Goal: Task Accomplishment & Management: Contribute content

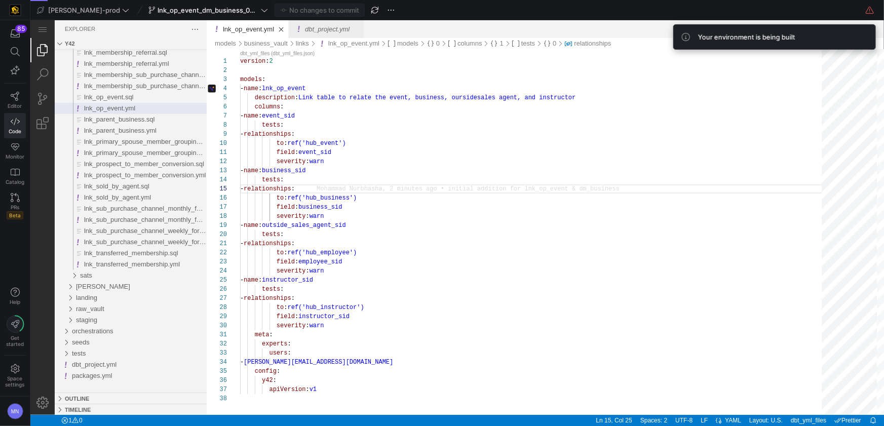
scroll to position [36, 88]
click at [469, 234] on div "tests :" at bounding box center [534, 232] width 589 height 9
click at [22, 104] on span "Editor" at bounding box center [15, 106] width 14 height 6
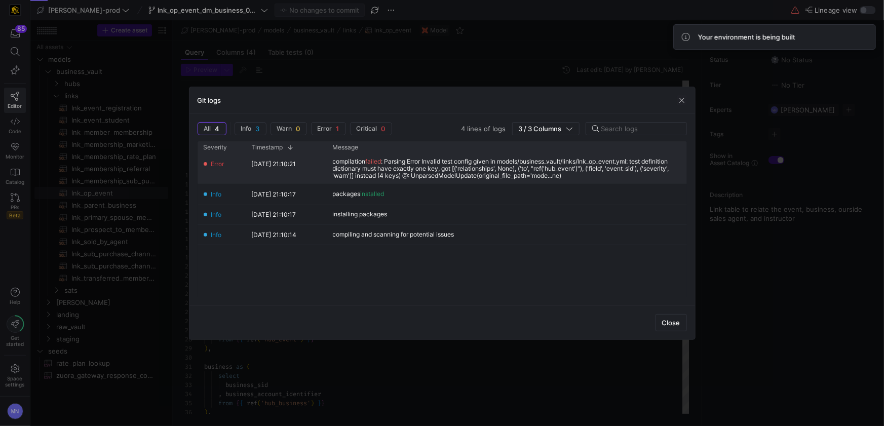
scroll to position [91, 0]
click at [673, 322] on span "Close" at bounding box center [671, 323] width 18 height 8
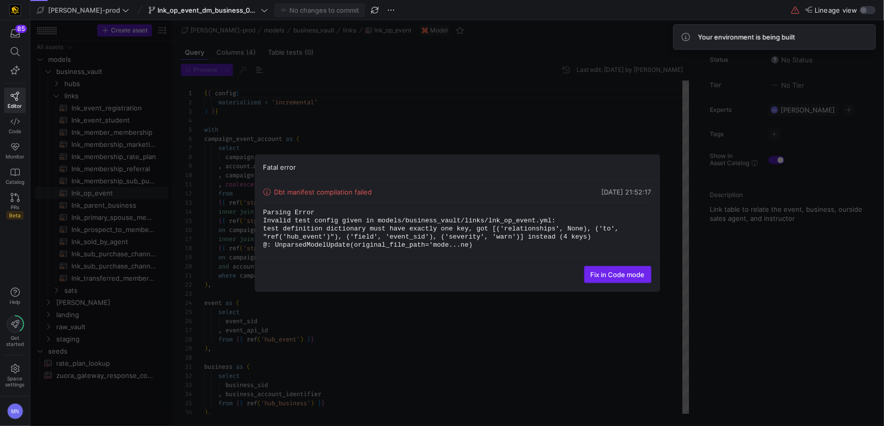
click at [611, 279] on span at bounding box center [618, 275] width 66 height 16
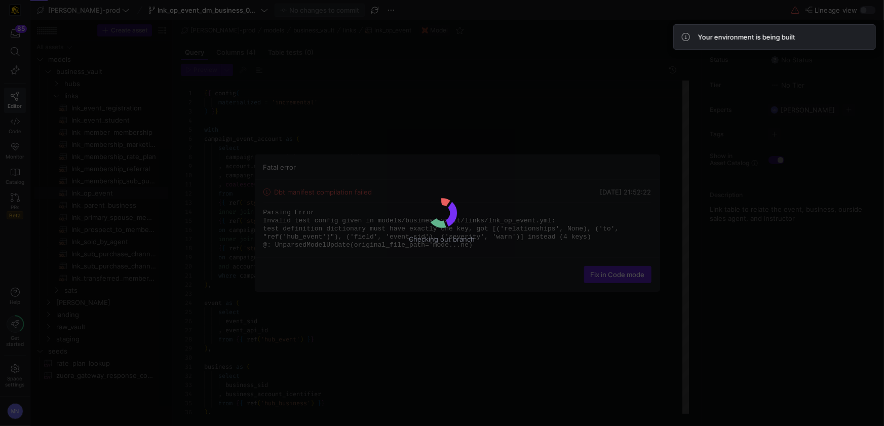
scroll to position [91, 0]
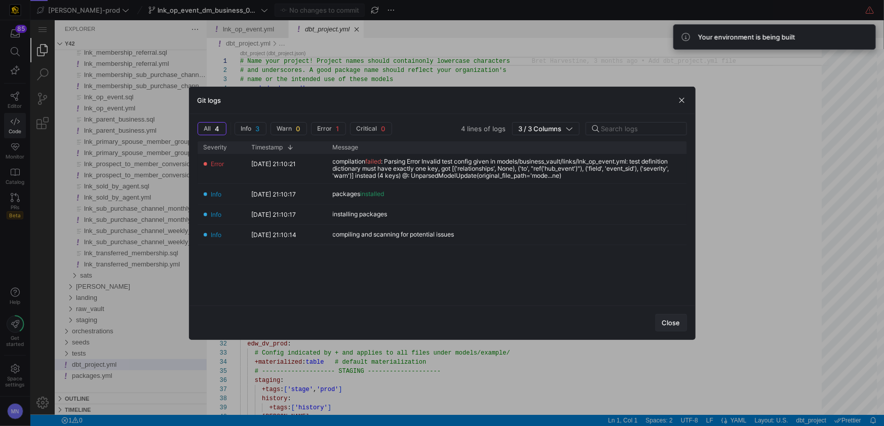
click at [678, 322] on span "Close" at bounding box center [671, 323] width 18 height 8
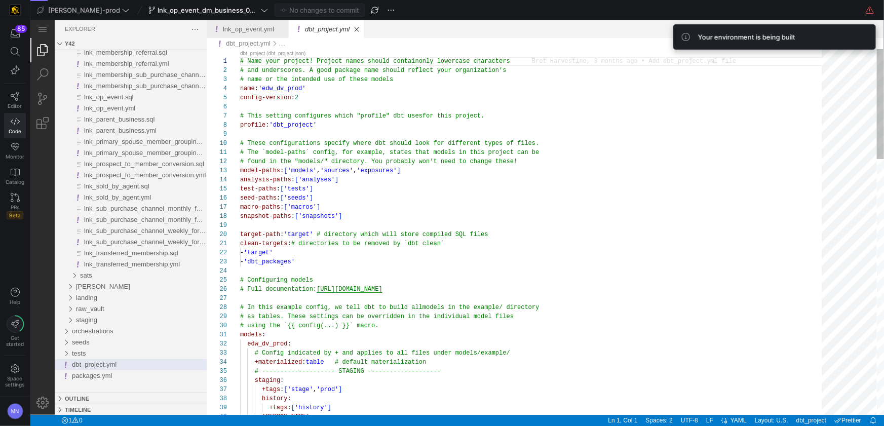
type textarea "clean-targets: # directories to be removed by `dbt clean` - 'target' - 'dbt_pac…"
click at [520, 271] on div "dbt_project.yml, preview" at bounding box center [534, 270] width 589 height 9
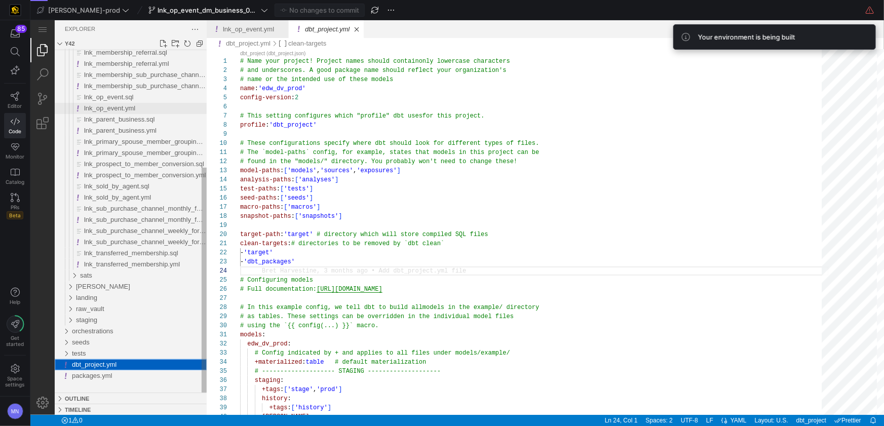
click at [124, 103] on div "lnk_op_event.yml" at bounding box center [145, 107] width 123 height 11
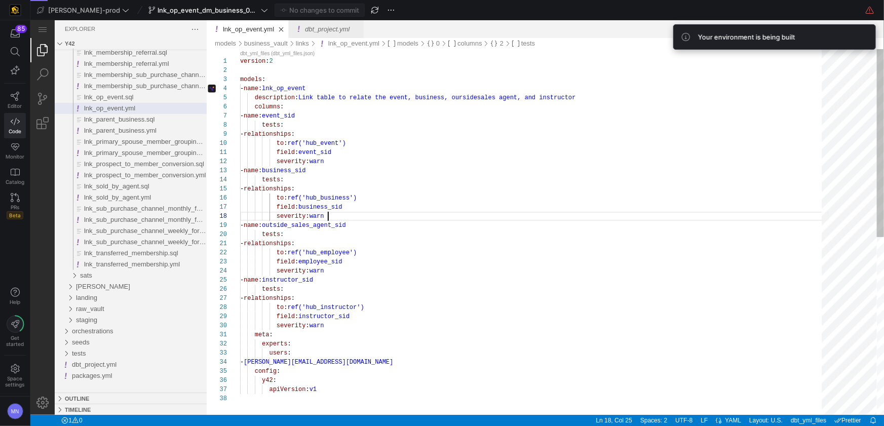
scroll to position [63, 88]
click at [540, 220] on div "- name : outside_sales_agent_sid" at bounding box center [534, 224] width 589 height 9
click at [515, 285] on div "version : 2 models : - name : lnk_op_event description : Link table to relate t…" at bounding box center [534, 404] width 589 height 711
type textarea "field: event_sid severity: warn - name: business_sid tests: - relationships: to…"
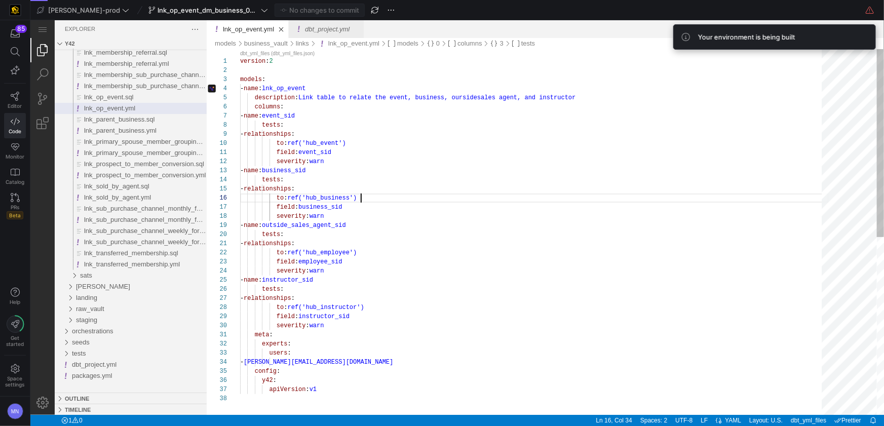
click at [598, 196] on div "version : 2 models : - name : lnk_op_event description : Link table to relate t…" at bounding box center [534, 404] width 589 height 711
click at [16, 98] on icon at bounding box center [15, 96] width 9 height 9
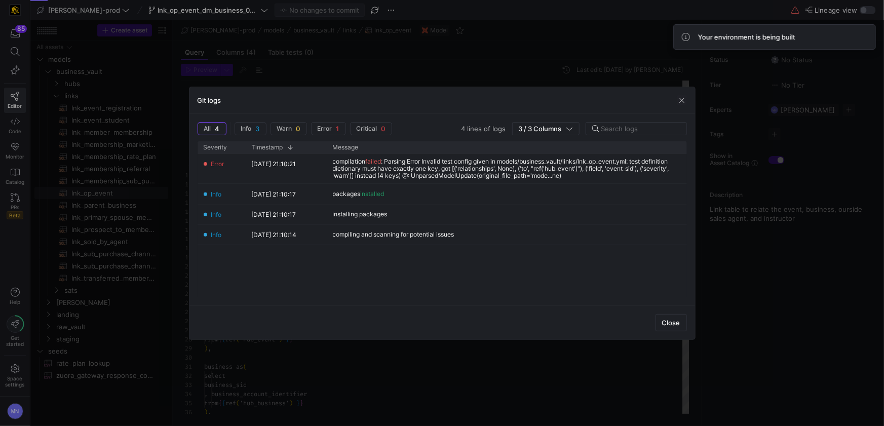
scroll to position [91, 0]
click at [684, 101] on span "button" at bounding box center [682, 100] width 10 height 10
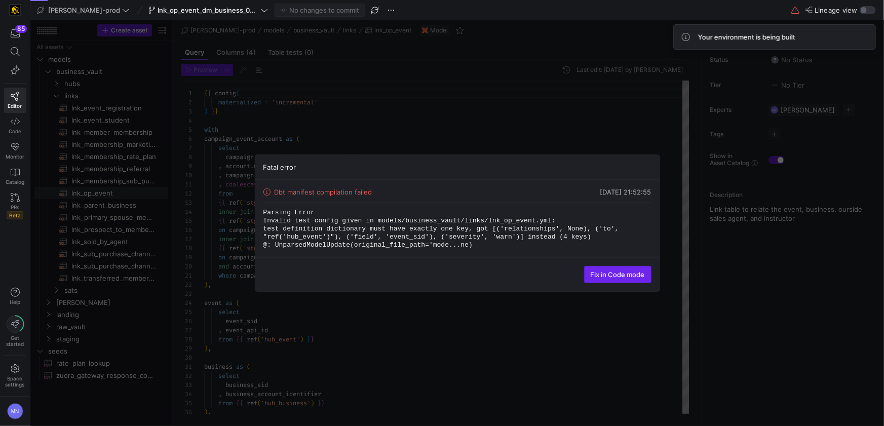
click at [600, 278] on span "Fix in Code mode" at bounding box center [618, 275] width 54 height 8
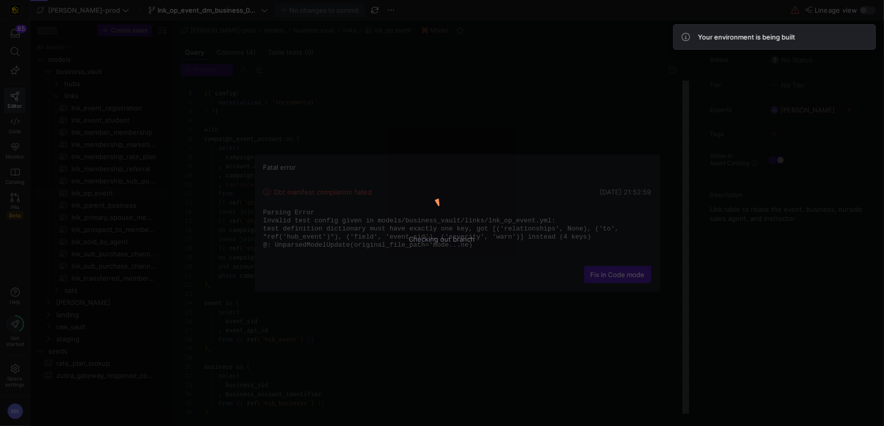
scroll to position [91, 0]
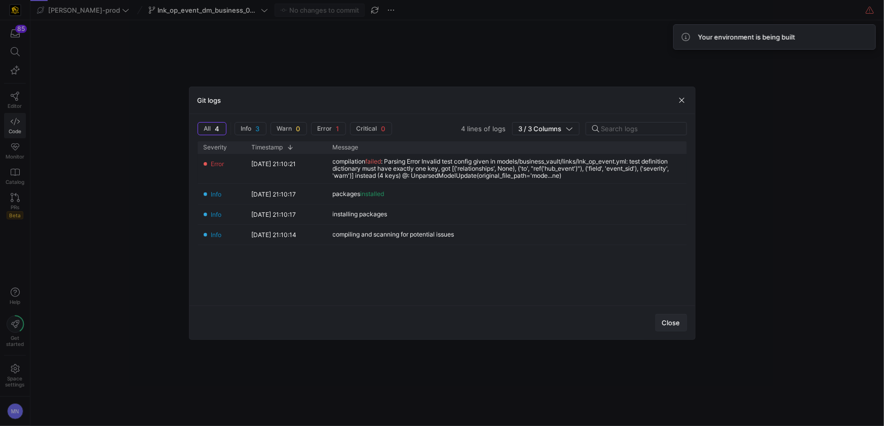
click at [671, 324] on span "Close" at bounding box center [671, 323] width 18 height 8
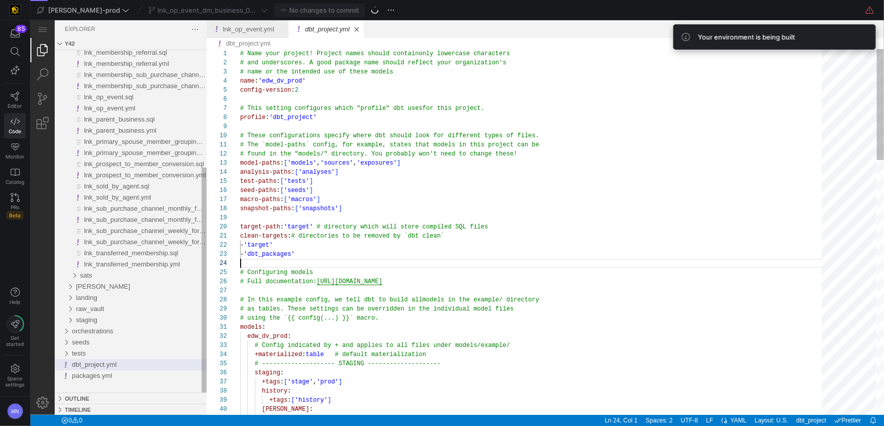
scroll to position [27, 0]
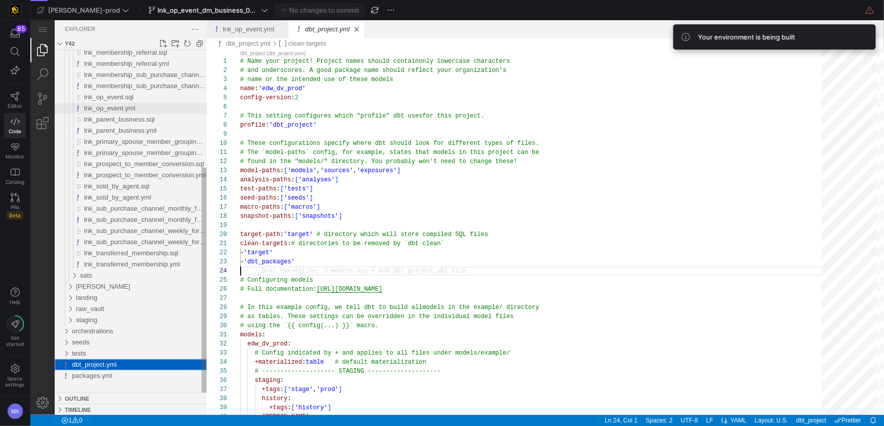
click at [127, 108] on span "lnk_op_event.yml" at bounding box center [109, 108] width 51 height 8
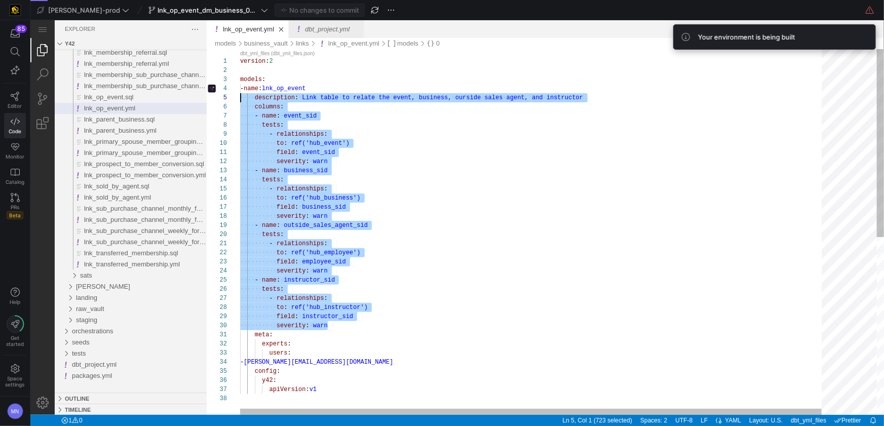
scroll to position [46, 0]
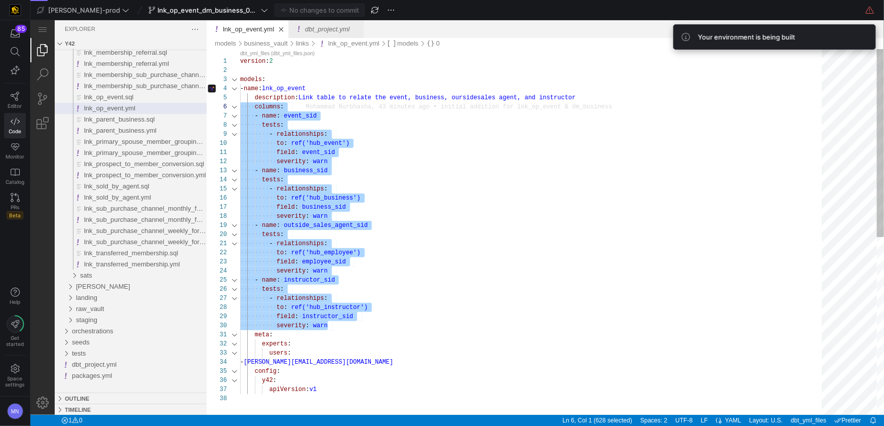
drag, startPoint x: 335, startPoint y: 315, endPoint x: 222, endPoint y: 103, distance: 240.1
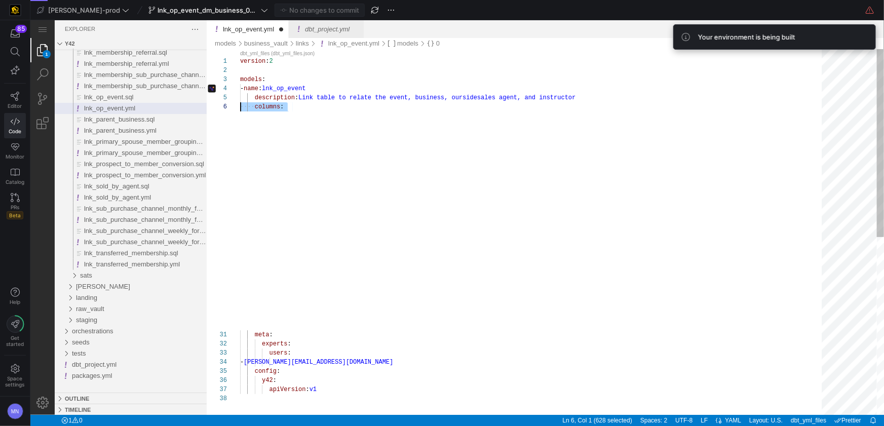
type textarea "version: 2 models: - name: lnk_op_event description: Link table to relate the e…"
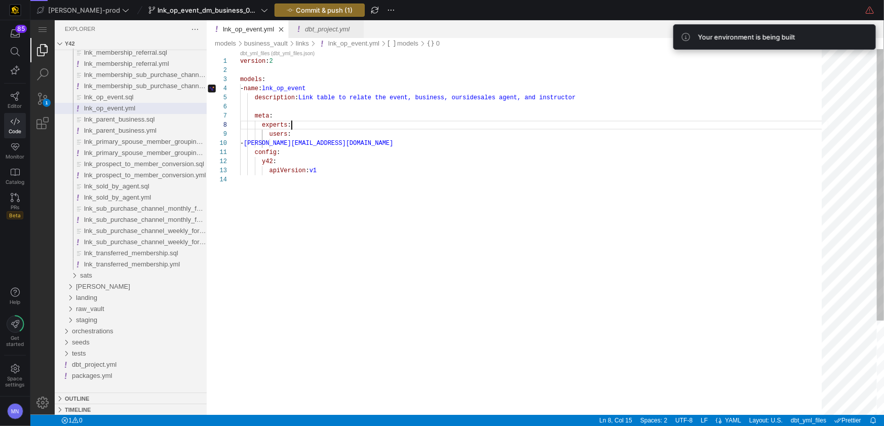
click at [515, 125] on div "version : 2 models : - name : lnk_op_event description : Link table to relate t…" at bounding box center [534, 295] width 589 height 492
click at [296, 10] on span "Commit & push (1)" at bounding box center [324, 10] width 57 height 8
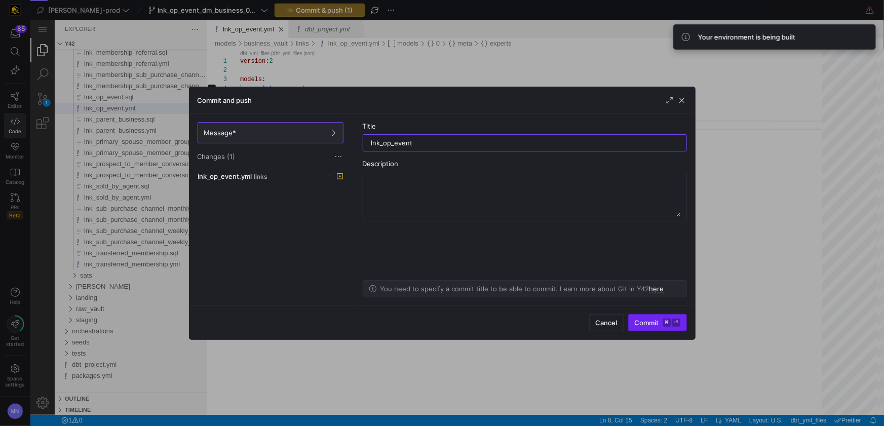
type input "lnk_op_event"
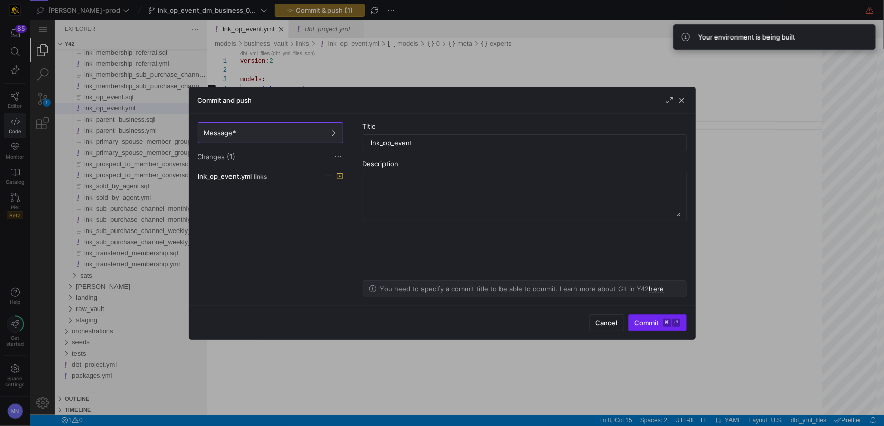
click at [642, 319] on span "Commit ⌘ ⏎" at bounding box center [658, 323] width 46 height 8
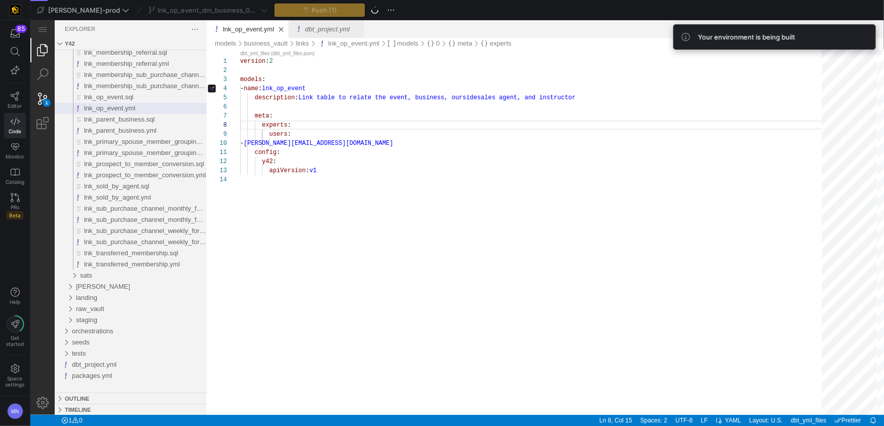
click at [48, 99] on div "1" at bounding box center [46, 102] width 8 height 8
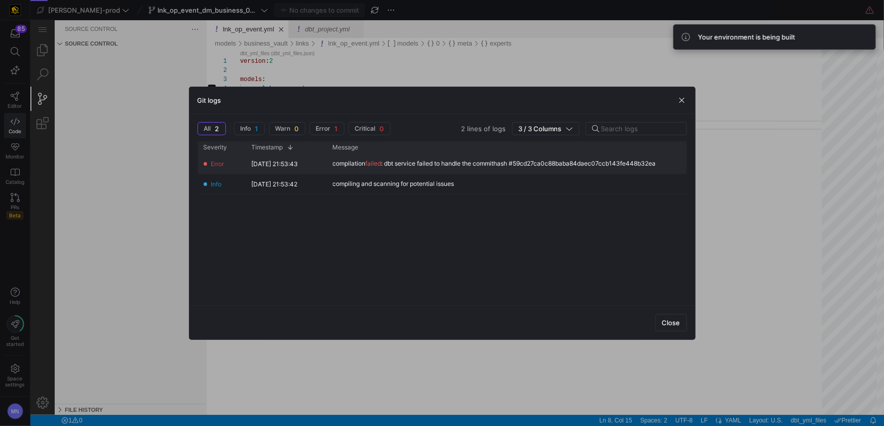
click at [494, 163] on div "compilation failed : dbt service failed to handle the commithash #59cd27ca0c88b…" at bounding box center [494, 163] width 323 height 7
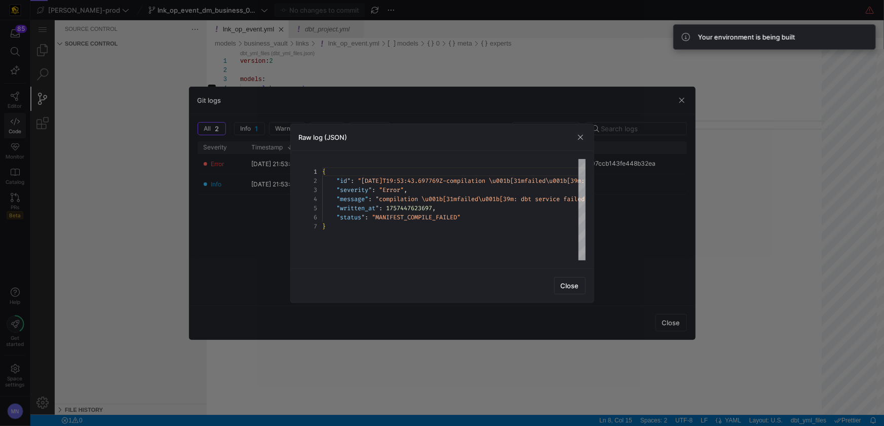
scroll to position [54, 0]
drag, startPoint x: 566, startPoint y: 287, endPoint x: 576, endPoint y: 290, distance: 10.4
click at [567, 287] on span "Close" at bounding box center [570, 286] width 18 height 8
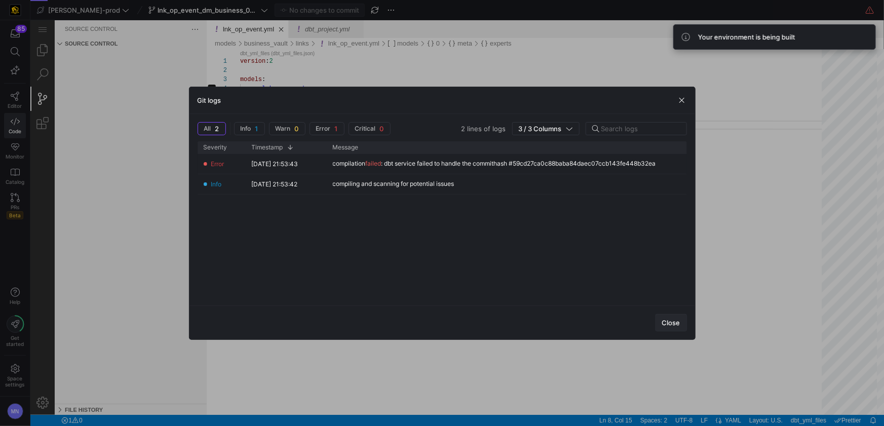
click at [672, 320] on span "Close" at bounding box center [671, 323] width 18 height 8
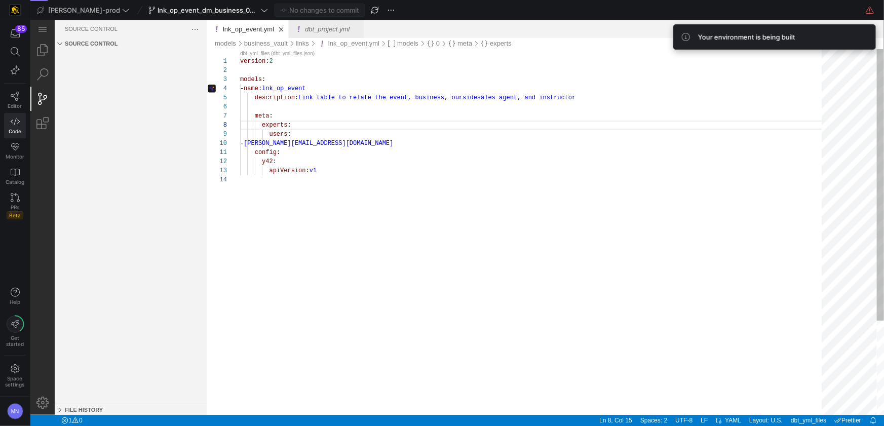
type textarea "config: y42: apiVersion: v1"
click at [423, 205] on div "version : 2 models : - name : lnk_op_event description : Link table to relate t…" at bounding box center [534, 295] width 589 height 492
click at [19, 92] on icon at bounding box center [15, 96] width 9 height 9
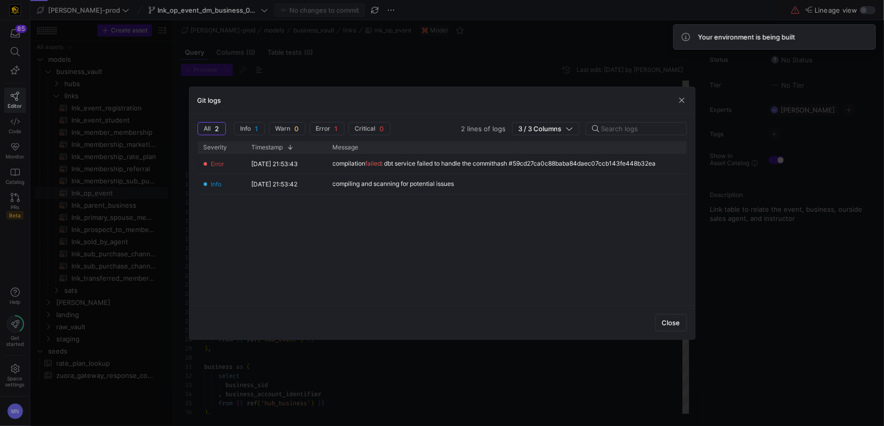
scroll to position [91, 0]
click at [254, 160] on y42-timestamp-cell-renderer "[DATE] 21:53:43" at bounding box center [275, 164] width 47 height 11
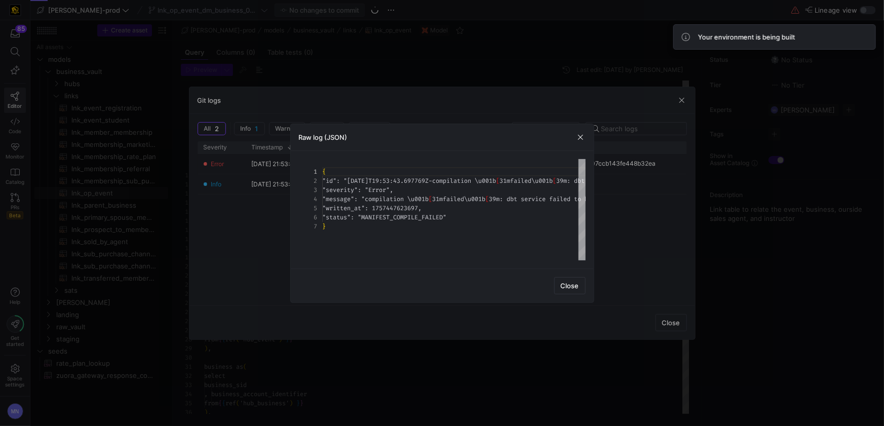
scroll to position [54, 0]
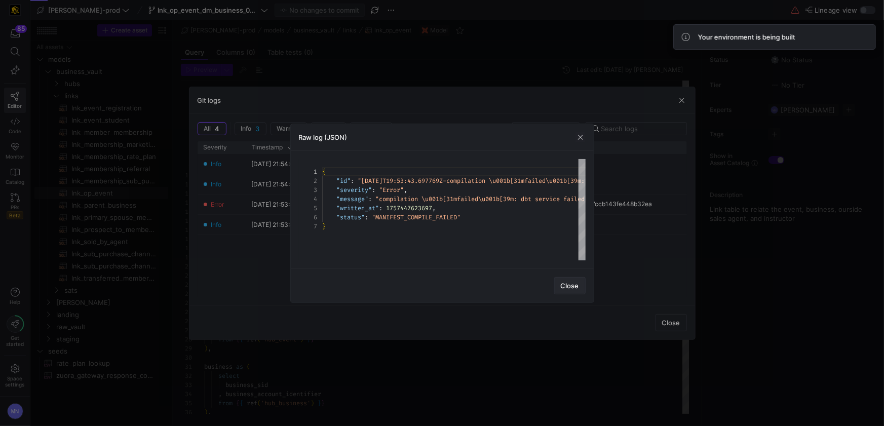
click at [566, 282] on span "Close" at bounding box center [570, 286] width 18 height 8
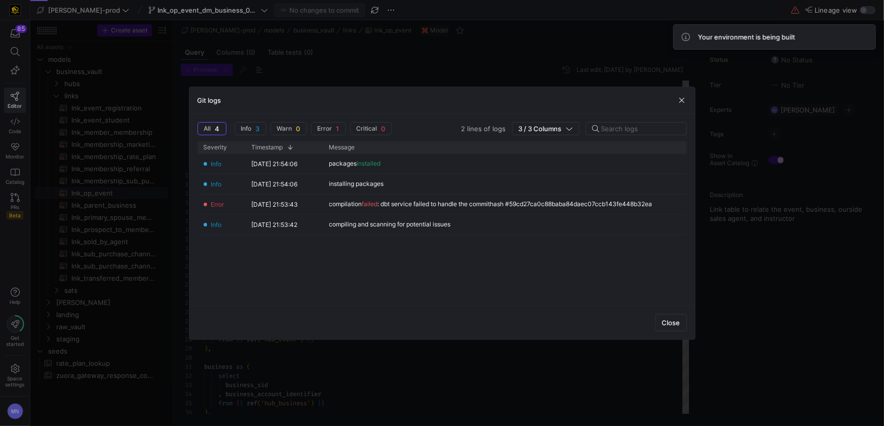
click at [566, 286] on div "Info [DATE] 21:54:06 packages installed Info [DATE] 21:54:06 installing package…" at bounding box center [443, 225] width 490 height 143
click at [679, 326] on span "Close" at bounding box center [671, 323] width 18 height 8
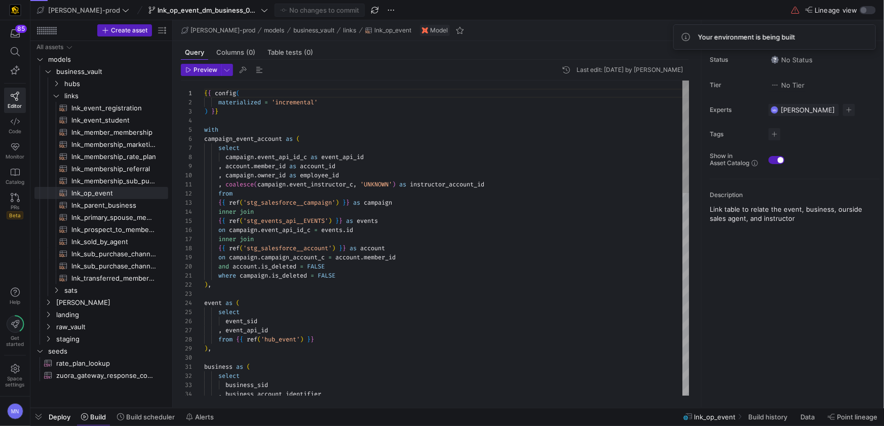
scroll to position [0, 55]
type textarea ", coalesce(campaign.event_instructor_c, 'UNKNOWN') as instructor_account_id fro…"
click at [529, 257] on div "on campaign . campaign_account_c = account . member_id" at bounding box center [446, 257] width 485 height 9
click at [176, 10] on span "lnk_op_event_dm_business_090925" at bounding box center [208, 10] width 101 height 8
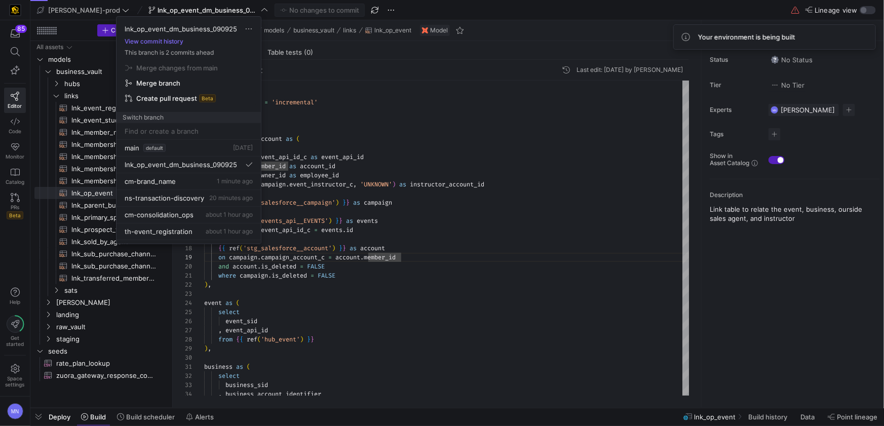
click at [166, 96] on span "Create pull request" at bounding box center [166, 98] width 61 height 8
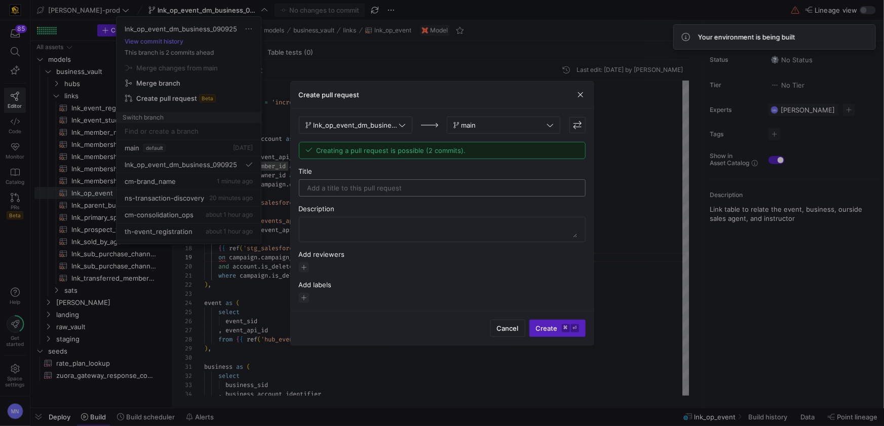
click at [430, 190] on input "text" at bounding box center [443, 188] width 270 height 8
type input "lnk_op_event_dm_business changes"
click at [406, 223] on textarea at bounding box center [443, 229] width 270 height 16
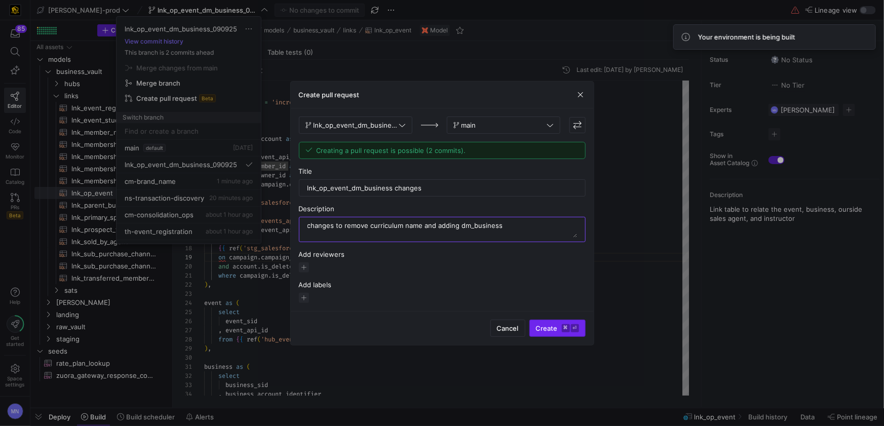
type textarea "changes to remove curriculum name and adding dm_business"
click at [540, 328] on span "Create ⌘ ⏎" at bounding box center [557, 328] width 43 height 8
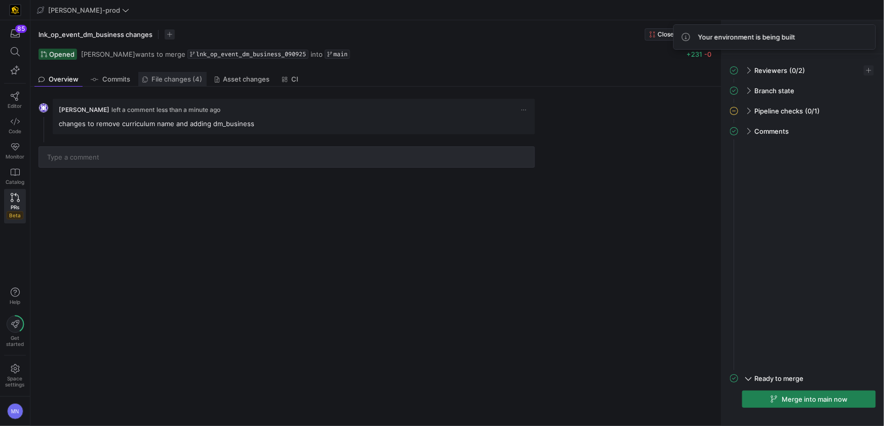
click at [172, 84] on link "File changes (4)" at bounding box center [172, 79] width 68 height 15
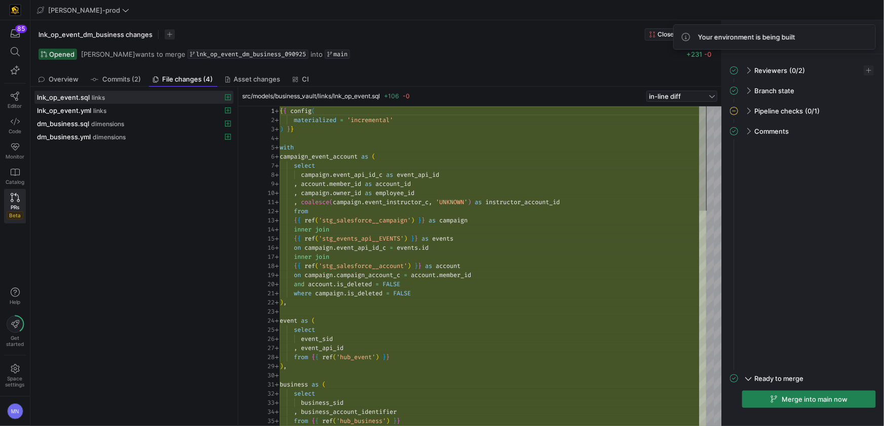
scroll to position [91, 0]
click at [21, 95] on link "Editor" at bounding box center [15, 100] width 22 height 25
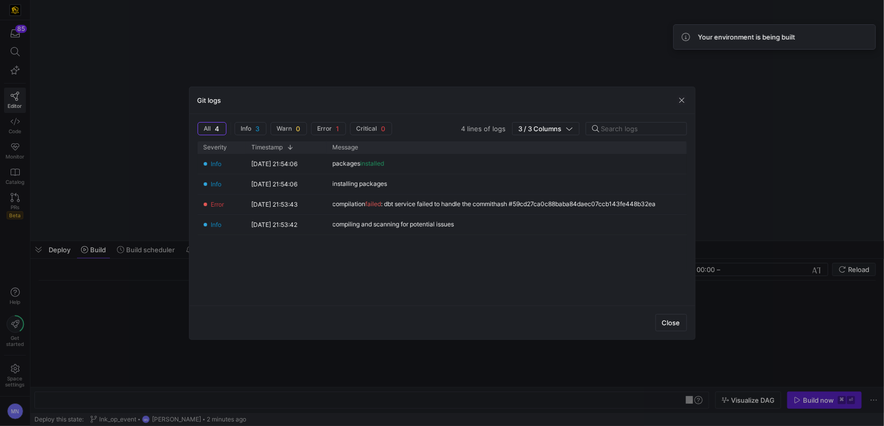
scroll to position [0, 30]
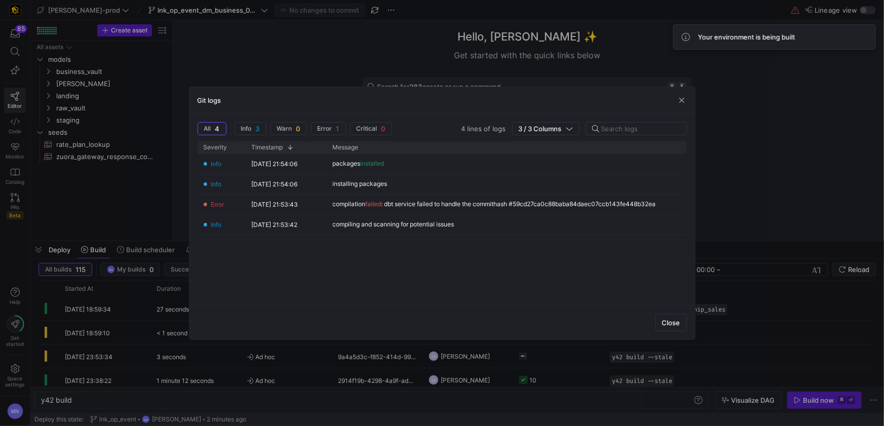
click at [676, 323] on span "Close" at bounding box center [671, 323] width 18 height 8
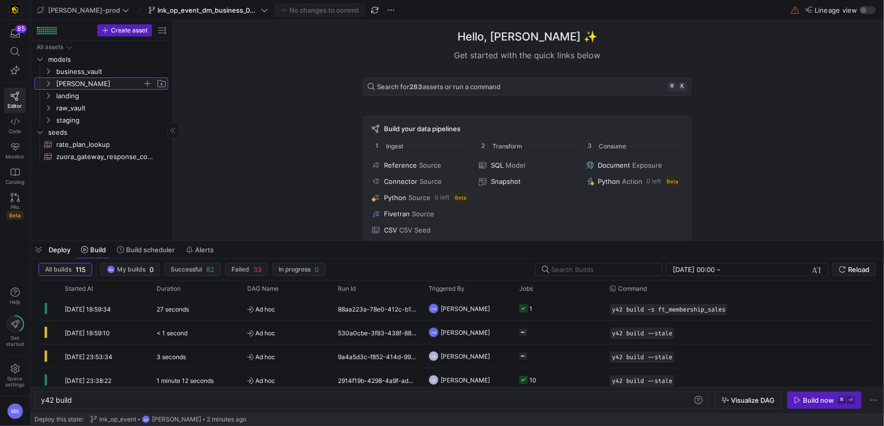
click at [49, 86] on icon "Press SPACE to select this row." at bounding box center [48, 84] width 7 height 6
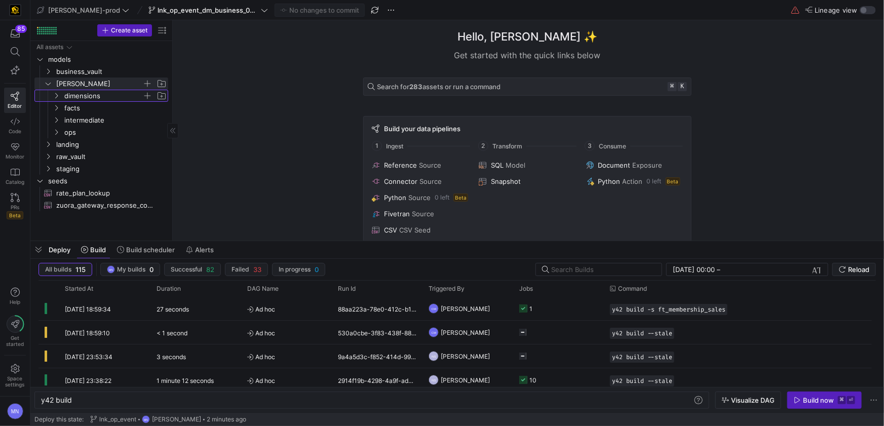
click at [56, 95] on icon "Press SPACE to select this row." at bounding box center [56, 96] width 7 height 6
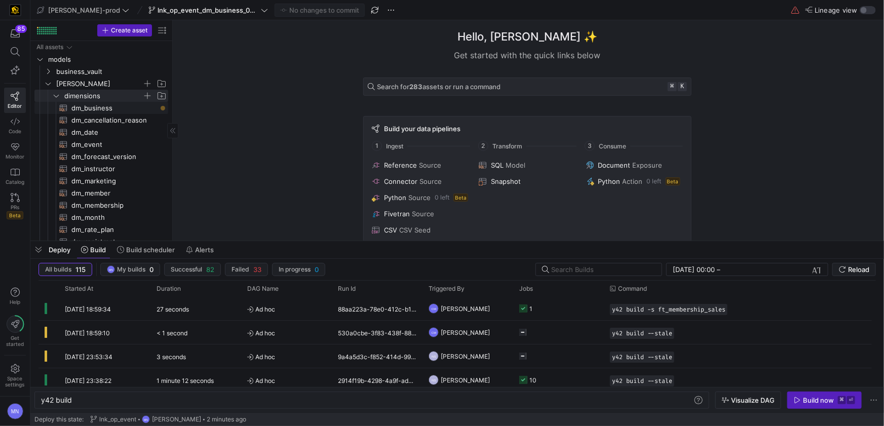
click at [78, 111] on span "dm_business​​​​​​​​​​" at bounding box center [113, 108] width 85 height 12
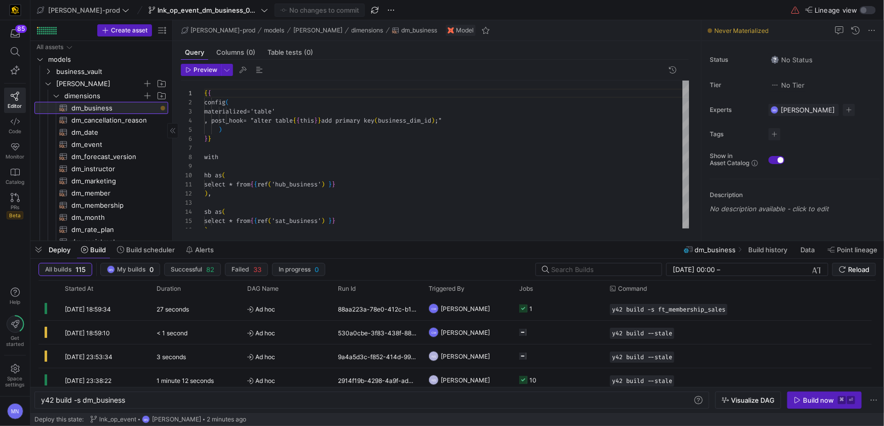
type textarea "y42 build -s dm_business"
click at [241, 71] on span "button" at bounding box center [243, 70] width 12 height 12
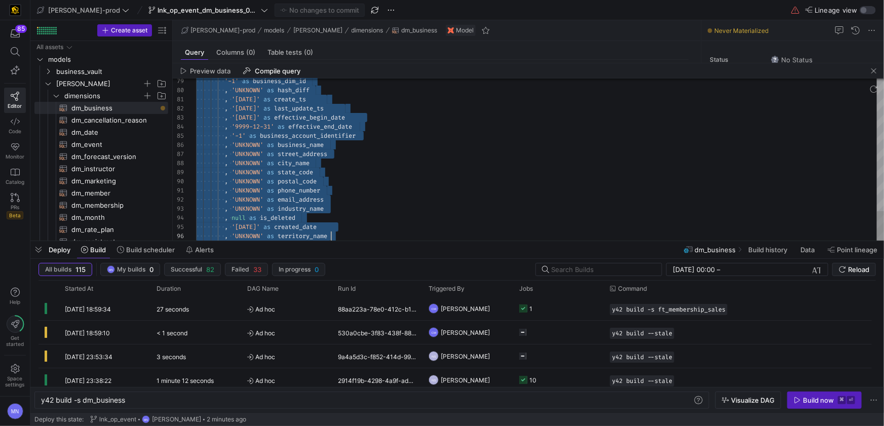
scroll to position [0, 134]
type textarea ", '[DATE]' as create_ts , '[DATE]' as last_update_ts , '[DATE]' as effective_be…"
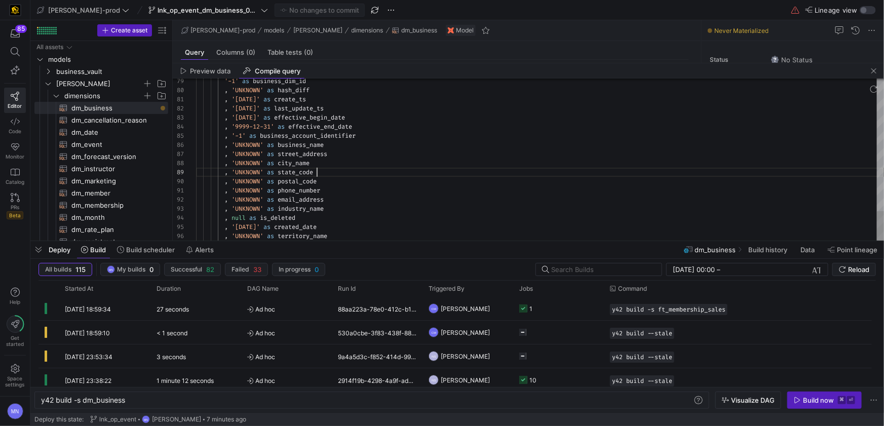
click at [533, 173] on div ", 'UNKNOWN' as state_code" at bounding box center [540, 172] width 688 height 9
drag, startPoint x: 249, startPoint y: 400, endPoint x: 300, endPoint y: 400, distance: 50.2
click at [250, 400] on div "y42 build -s dm_business" at bounding box center [367, 400] width 652 height 8
click at [803, 400] on span "Build now ⌘ ⏎" at bounding box center [824, 400] width 61 height 8
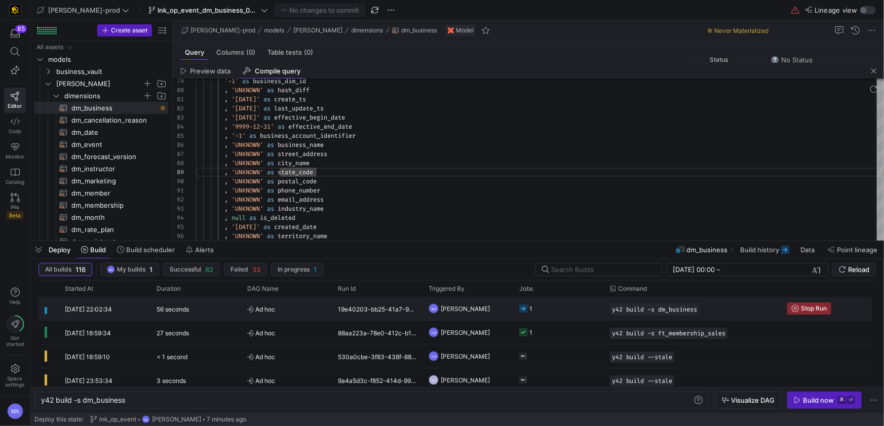
click at [524, 309] on rect "Press SPACE to select this row." at bounding box center [523, 309] width 8 height 8
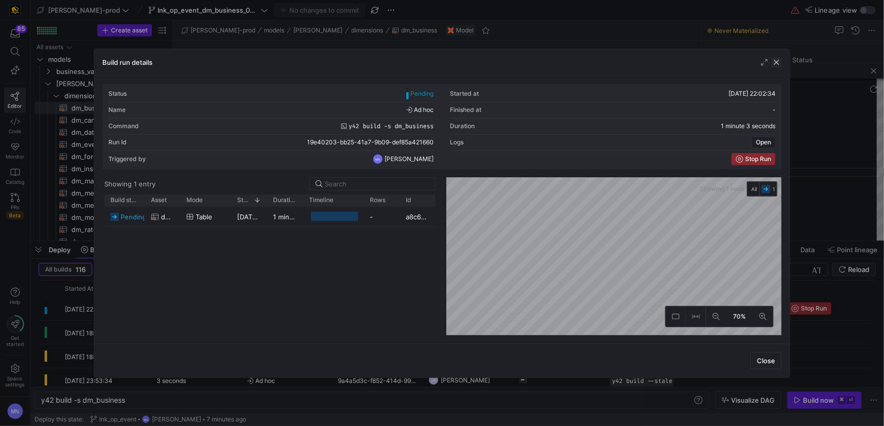
click at [778, 63] on span "button" at bounding box center [777, 62] width 10 height 10
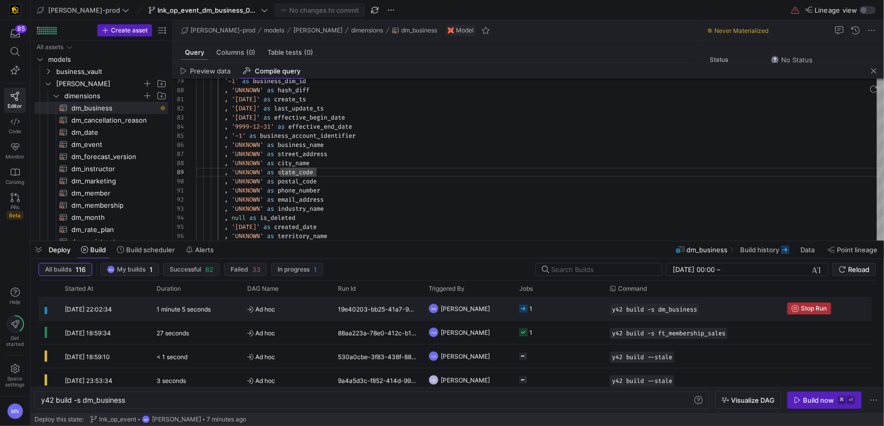
click at [801, 309] on span "Stop Run" at bounding box center [809, 308] width 35 height 7
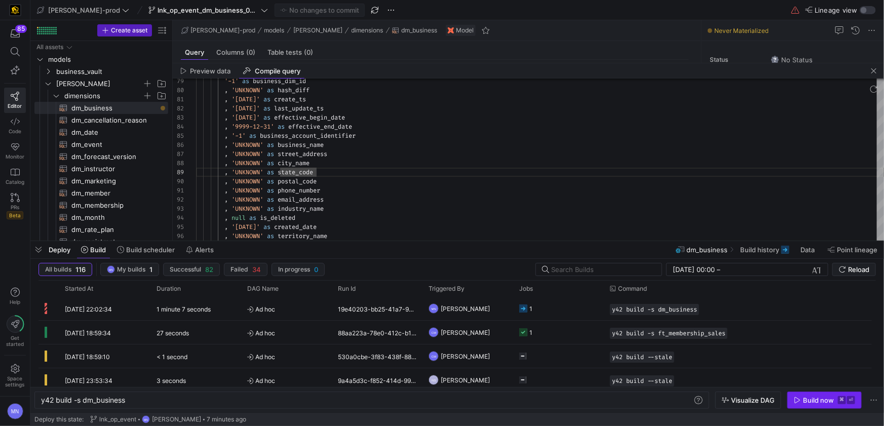
click at [815, 402] on div "Build now" at bounding box center [818, 400] width 31 height 8
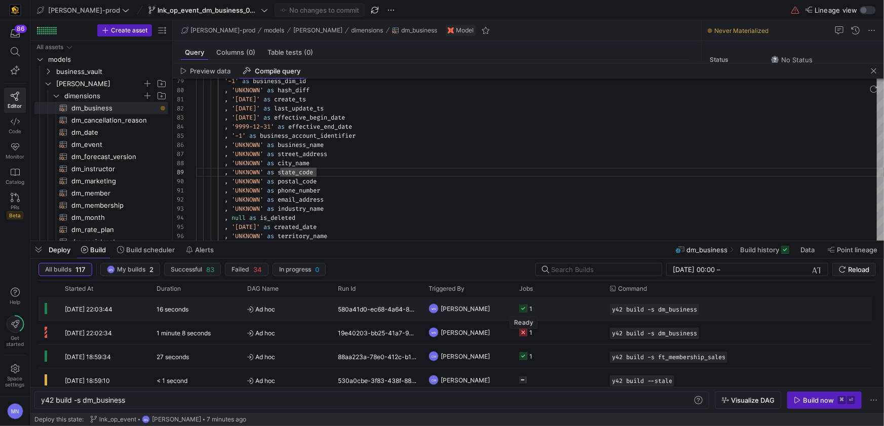
click at [524, 311] on icon "Press SPACE to select this row." at bounding box center [523, 309] width 8 height 8
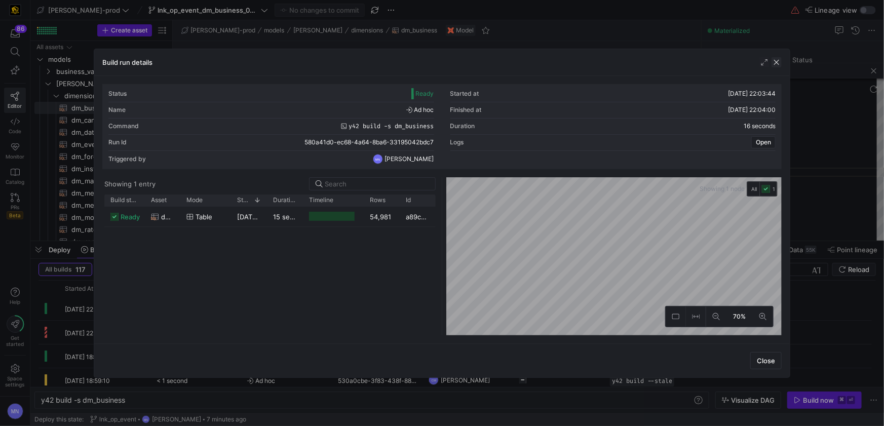
click at [777, 64] on span "button" at bounding box center [777, 62] width 10 height 10
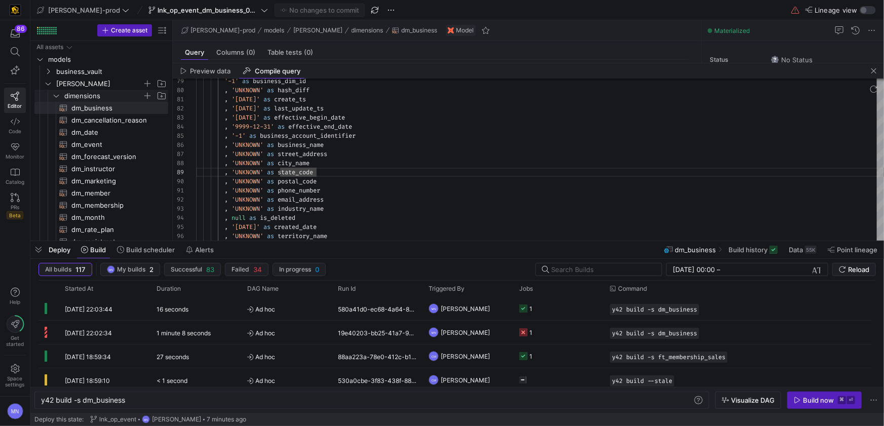
click at [59, 96] on icon "Press SPACE to select this row." at bounding box center [56, 96] width 7 height 6
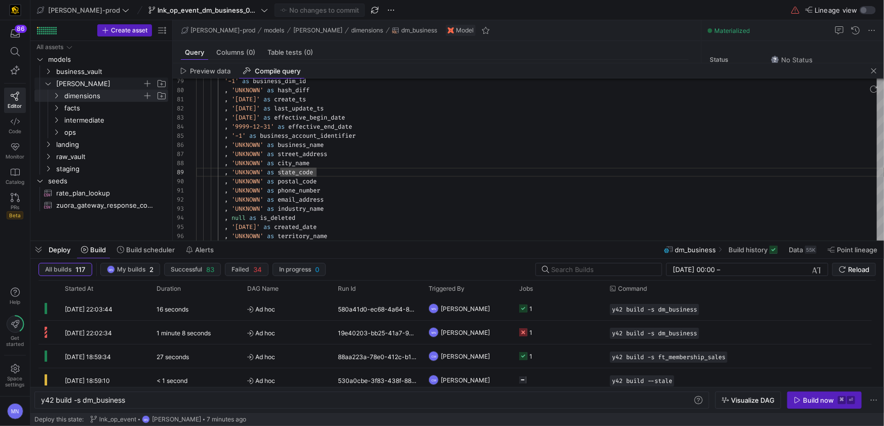
click at [53, 87] on span "[PERSON_NAME]" at bounding box center [105, 83] width 125 height 11
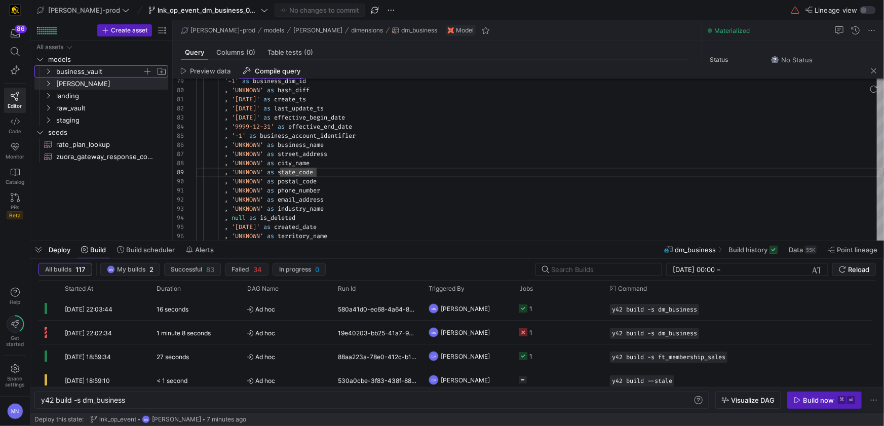
click at [49, 74] on icon "Press SPACE to select this row." at bounding box center [48, 71] width 7 height 6
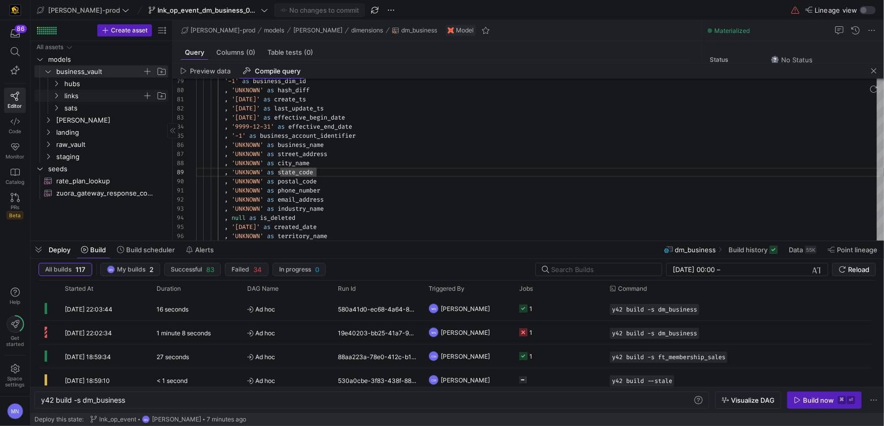
click at [56, 96] on icon "Press SPACE to select this row." at bounding box center [56, 96] width 7 height 6
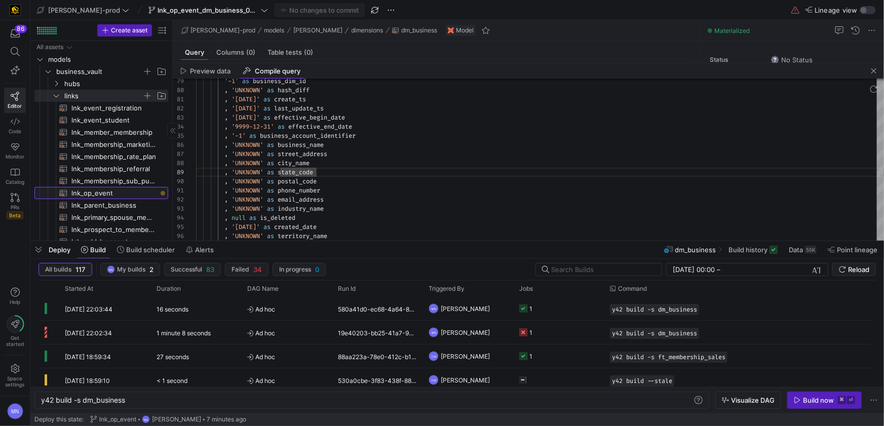
drag, startPoint x: 90, startPoint y: 193, endPoint x: 82, endPoint y: 194, distance: 8.2
click at [89, 193] on span "lnk_op_event​​​​​​​​​​" at bounding box center [113, 194] width 85 height 12
type textarea "y42 build -s lnk_op_event"
type textarea "{{ config( materialized = 'incremental' ) }} with campaign_event_account as ( s…"
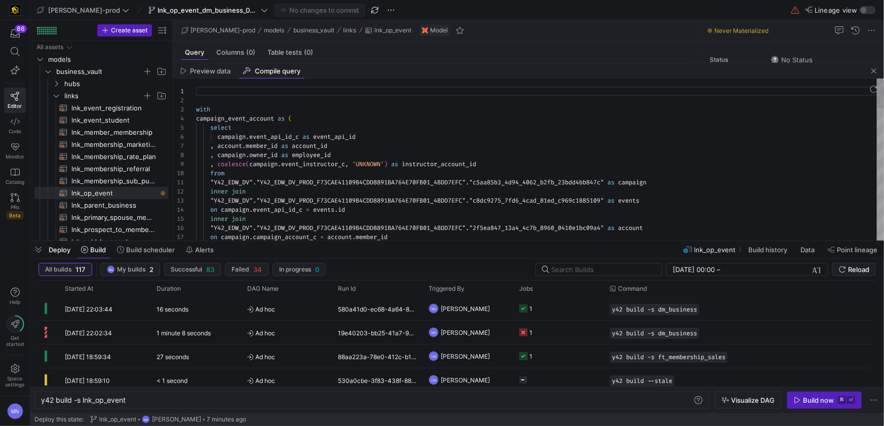
scroll to position [91, 0]
click at [219, 72] on span "Preview data" at bounding box center [211, 71] width 41 height 7
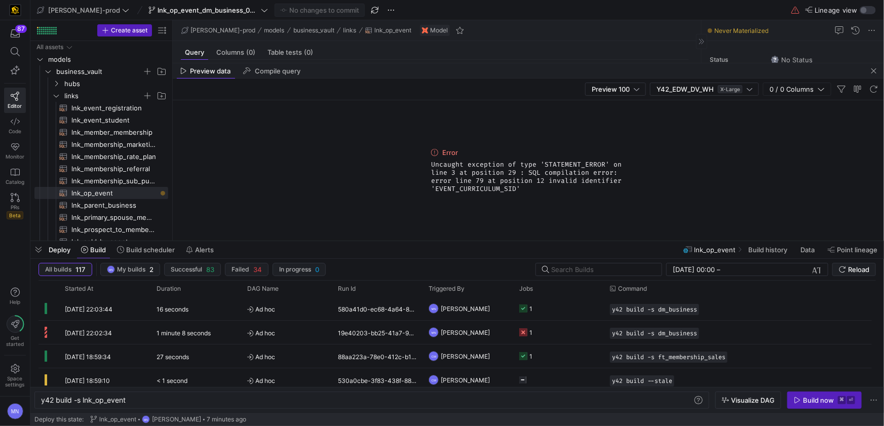
click at [875, 72] on span "button" at bounding box center [874, 71] width 12 height 12
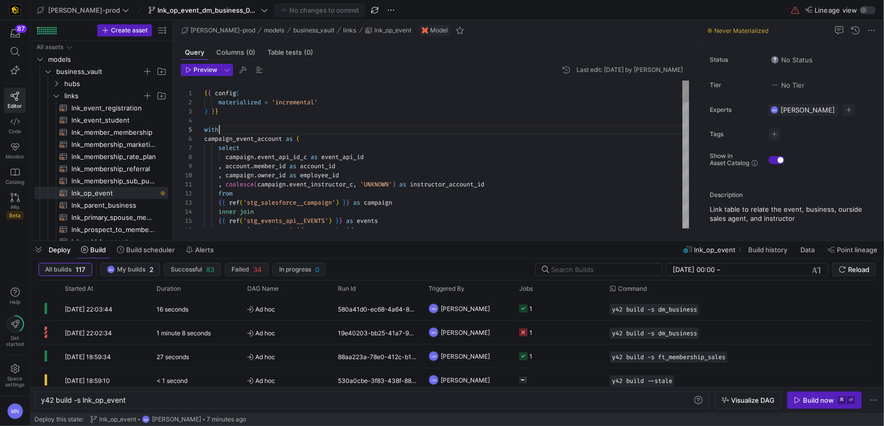
scroll to position [36, 15]
type textarea "c"
type textarea "]) }} as op_event_link_sid , event_sid , business_sid , outside_sales_agent_sid…"
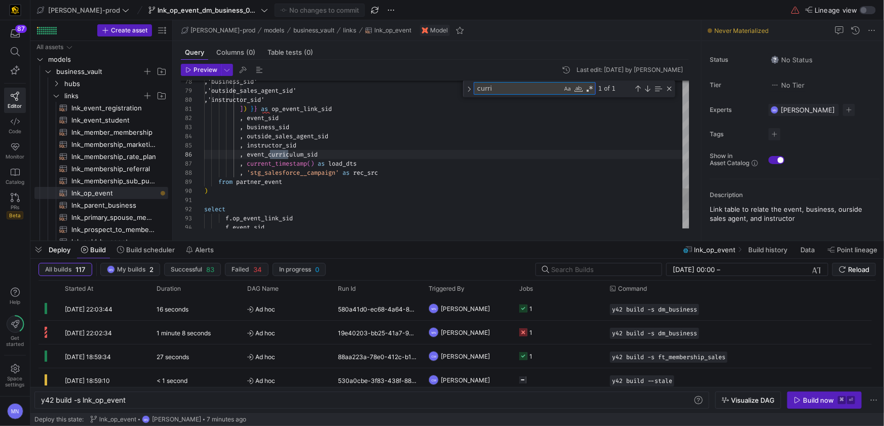
scroll to position [91, 84]
type textarea "curri"
drag, startPoint x: 302, startPoint y: 156, endPoint x: 192, endPoint y: 156, distance: 110.0
click at [192, 156] on div "78 79 80 81 82 83 84 85 86 87 88 89 90 91 92 93 94 ,'business_sid' ,'outside_sa…" at bounding box center [435, 155] width 509 height 148
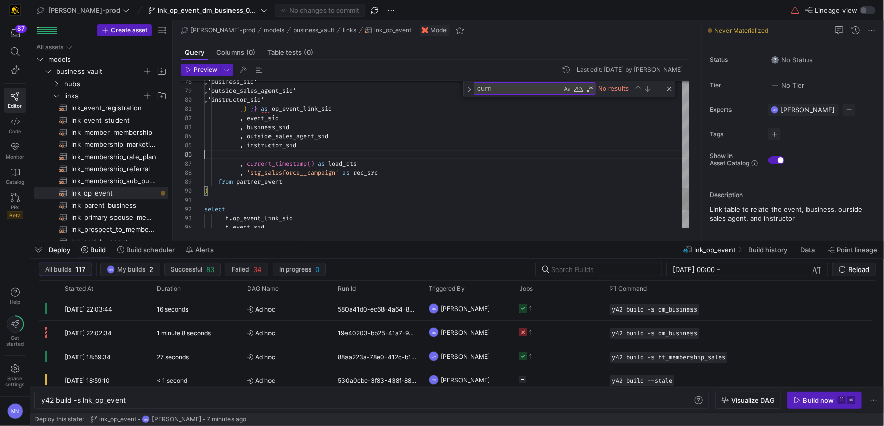
type textarea "]) }} as op_event_link_sid , event_sid , business_sid , outside_sales_agent_sid…"
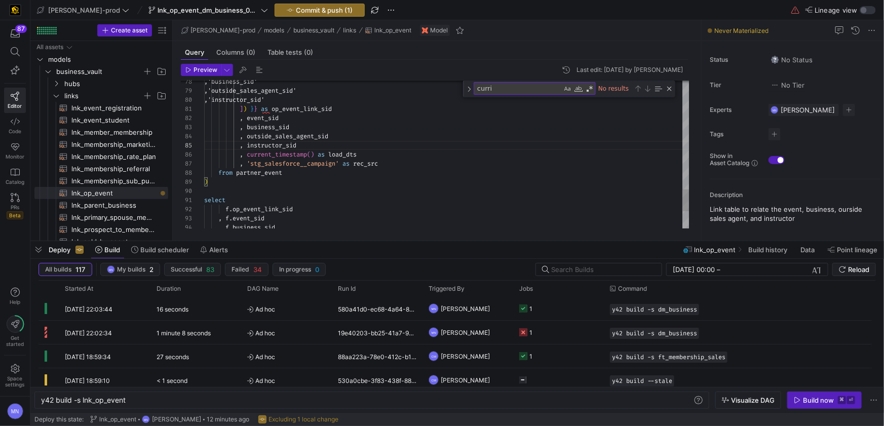
click at [651, 93] on div "No results" at bounding box center [635, 88] width 78 height 13
click at [275, 15] on span "button" at bounding box center [319, 10] width 89 height 12
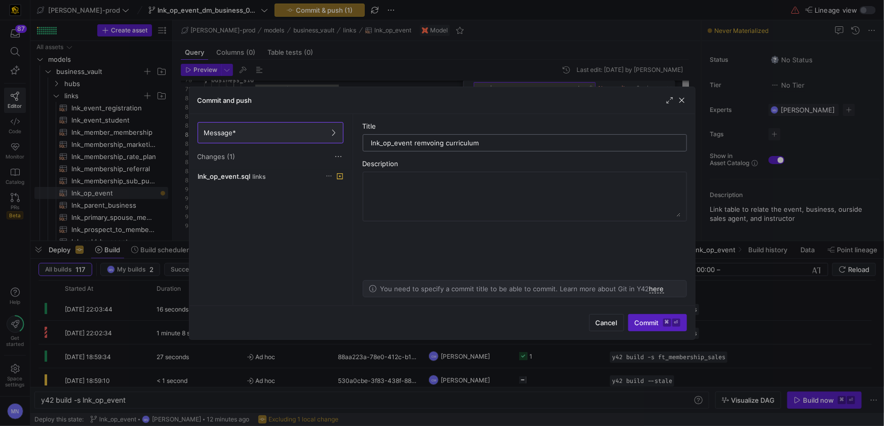
click at [434, 145] on input "lnk_op_event remvoing curriculum" at bounding box center [524, 143] width 307 height 8
type input "lnk_op_event removing curriculum"
click at [652, 325] on span "Commit ⌘ ⏎" at bounding box center [658, 323] width 46 height 8
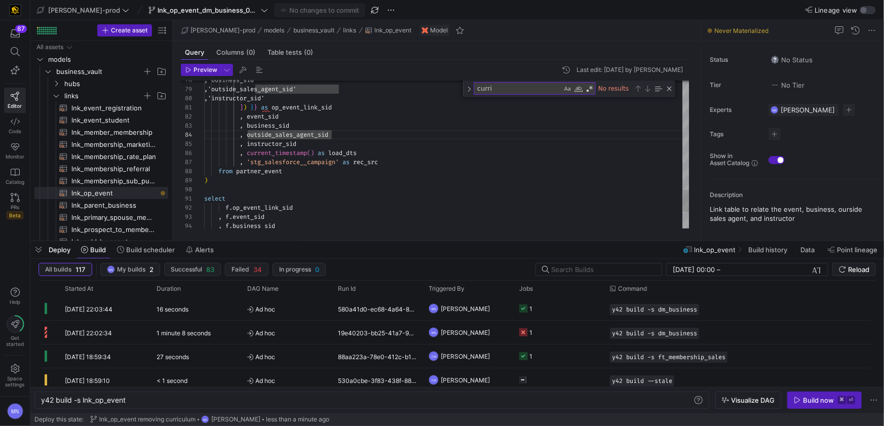
click at [205, 73] on span "button" at bounding box center [200, 69] width 39 height 11
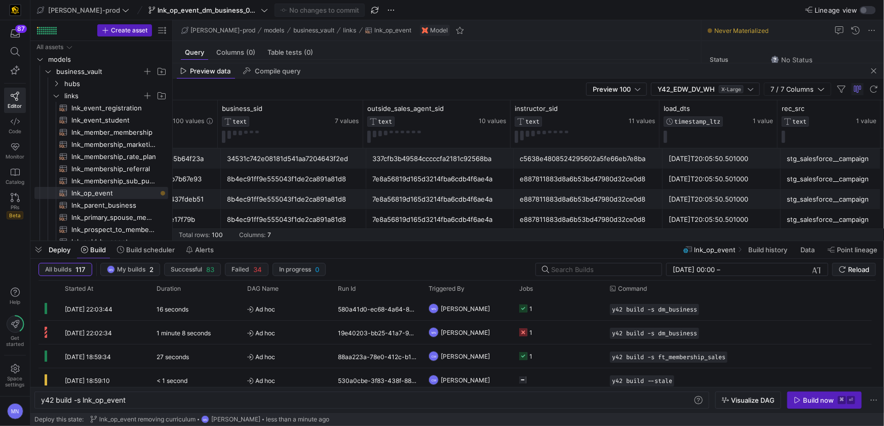
scroll to position [0, 0]
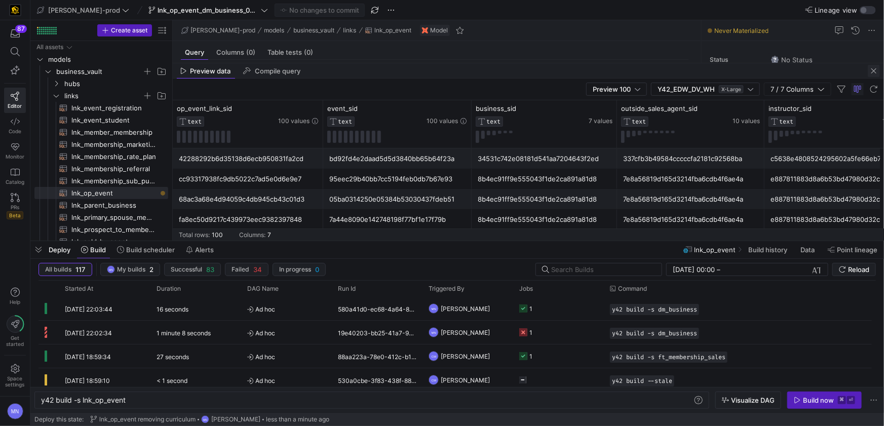
click at [878, 74] on span "button" at bounding box center [874, 71] width 12 height 12
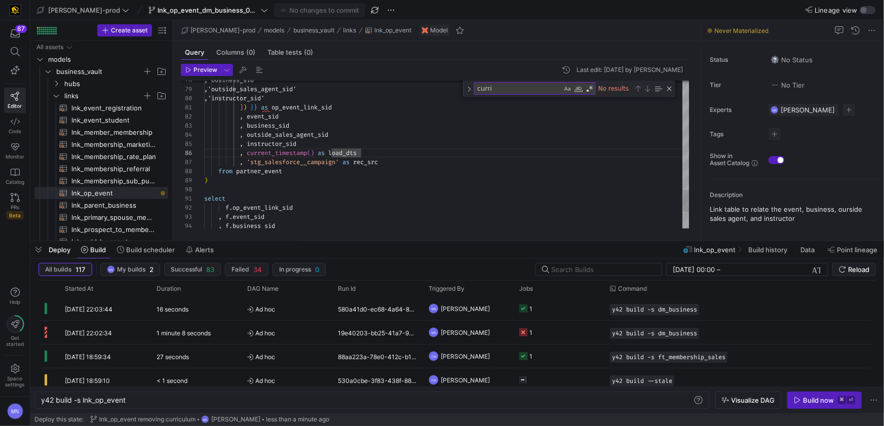
scroll to position [27, 127]
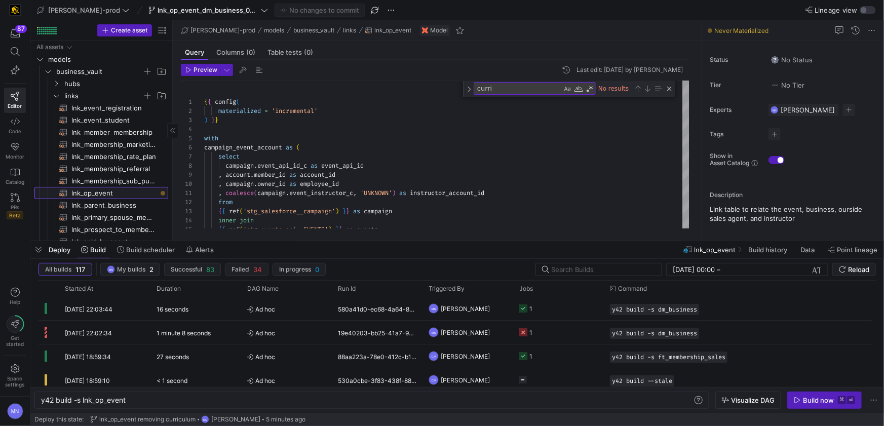
click at [108, 196] on span "lnk_op_event​​​​​​​​​​" at bounding box center [113, 194] width 85 height 12
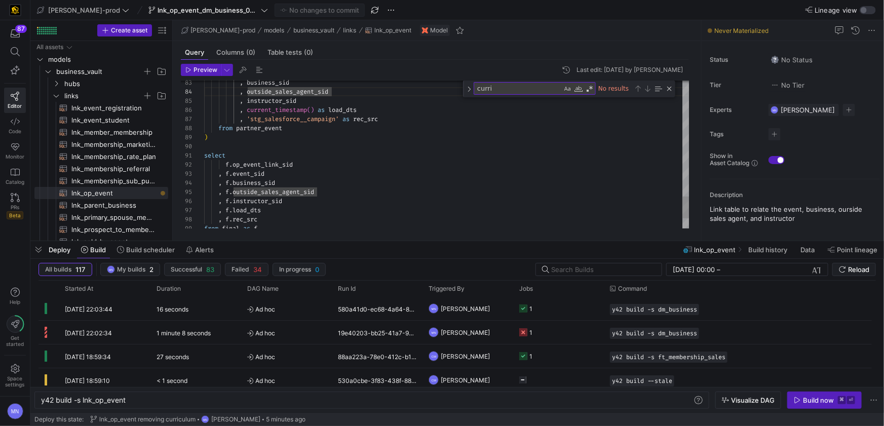
click at [463, 176] on div ", f . event_sid" at bounding box center [446, 173] width 485 height 9
click at [669, 88] on div "Close (Escape)" at bounding box center [669, 89] width 8 height 8
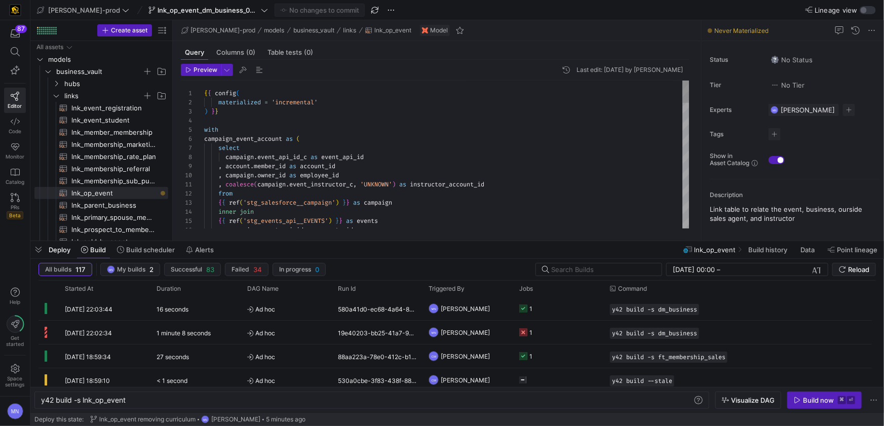
type textarea "{{ config( materialized = 'incremental' ) }} with campaign_event_account as ( s…"
click at [259, 403] on div "y42 build -s lnk_op_event" at bounding box center [367, 400] width 652 height 8
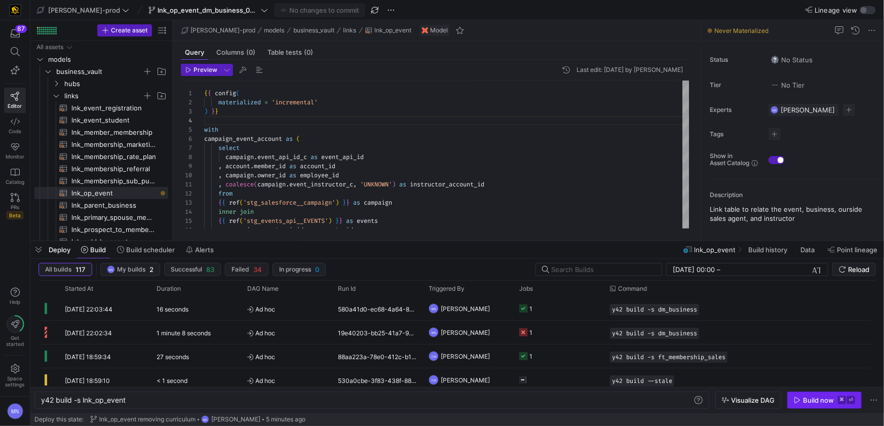
click at [809, 403] on div "Build now" at bounding box center [818, 400] width 31 height 8
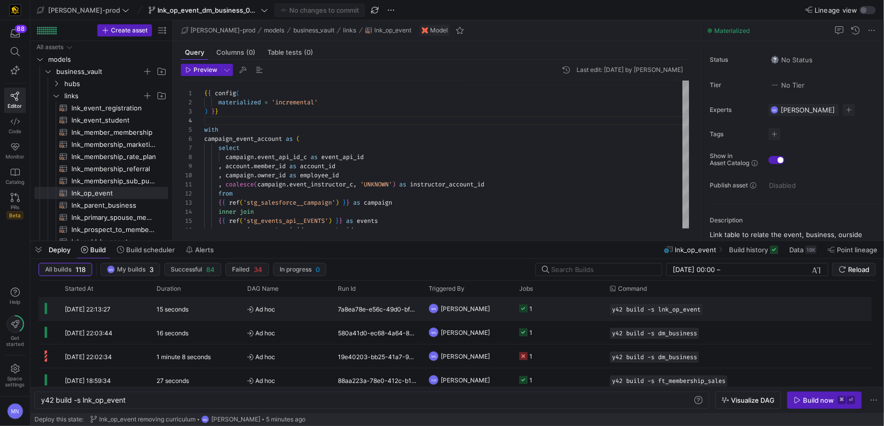
click at [523, 309] on icon "Press SPACE to select this row." at bounding box center [523, 309] width 8 height 8
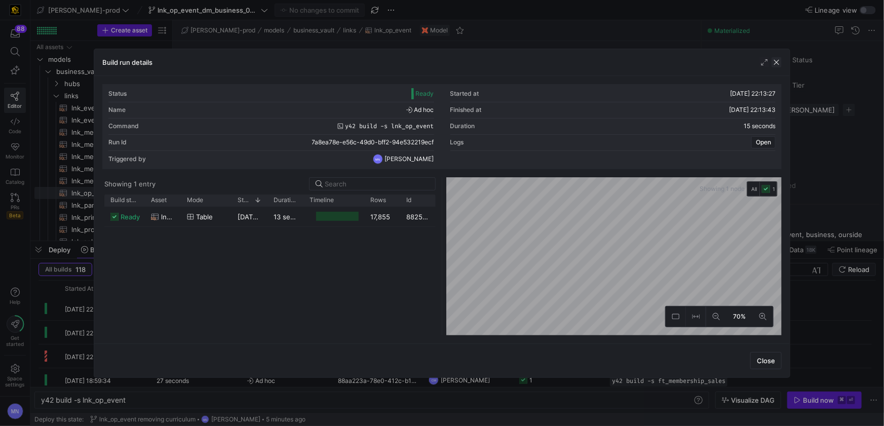
click at [777, 64] on span "button" at bounding box center [777, 62] width 10 height 10
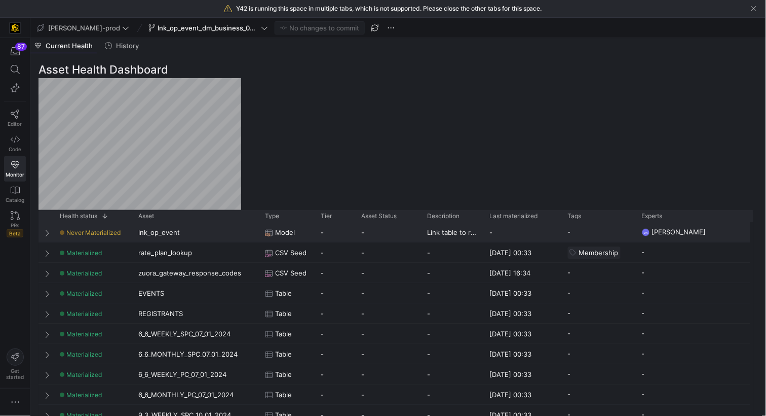
click at [45, 232] on span "Press SPACE to select this row." at bounding box center [48, 233] width 7 height 8
